Goal: Book appointment/travel/reservation

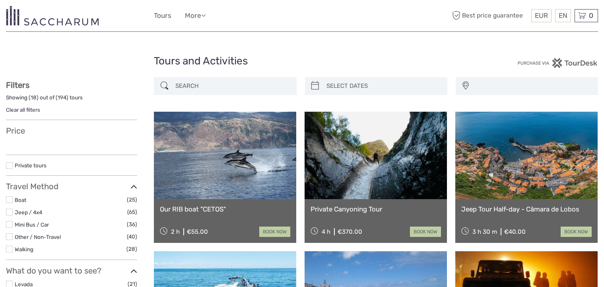
select select
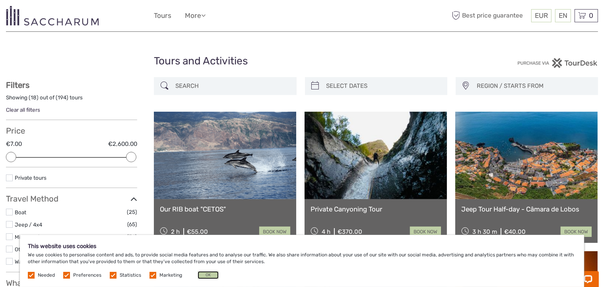
click at [212, 278] on button "OK" at bounding box center [208, 275] width 21 height 8
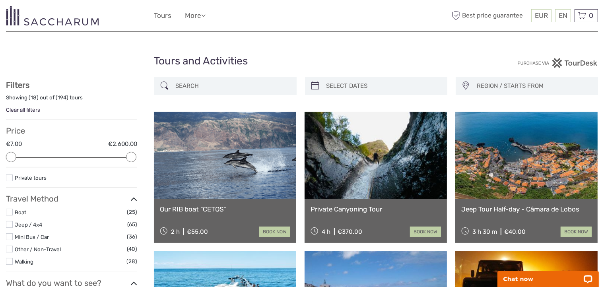
click at [220, 86] on input "search" at bounding box center [232, 86] width 120 height 14
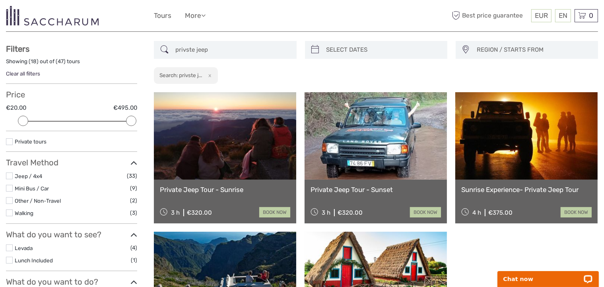
scroll to position [45, 0]
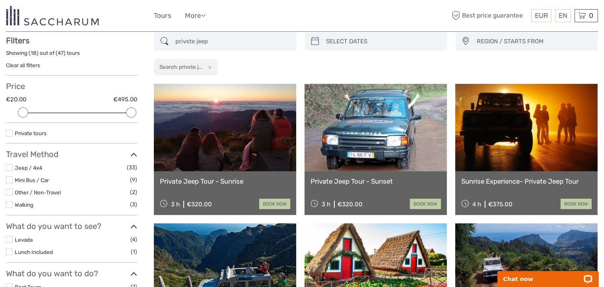
type input "privste jeep"
click at [245, 144] on link at bounding box center [225, 128] width 142 height 88
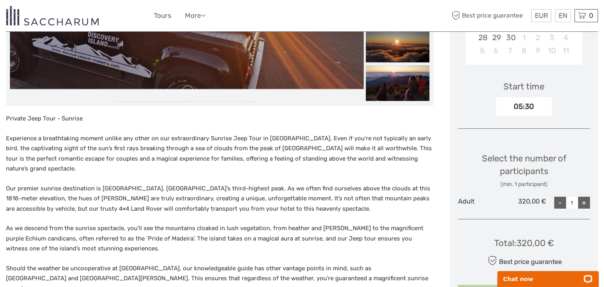
scroll to position [239, 0]
